Goal: Transaction & Acquisition: Register for event/course

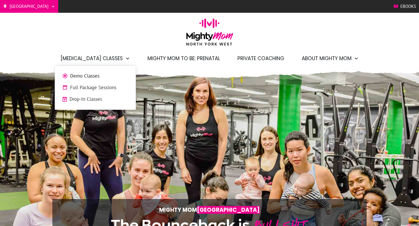
click at [111, 55] on span "[MEDICAL_DATA] Classes" at bounding box center [91, 58] width 62 height 10
click at [96, 87] on span "Full Package Sessions" at bounding box center [99, 88] width 58 height 8
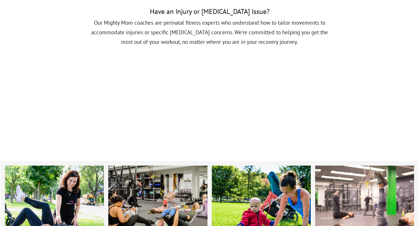
scroll to position [581, 0]
